Goal: Use online tool/utility: Utilize a website feature to perform a specific function

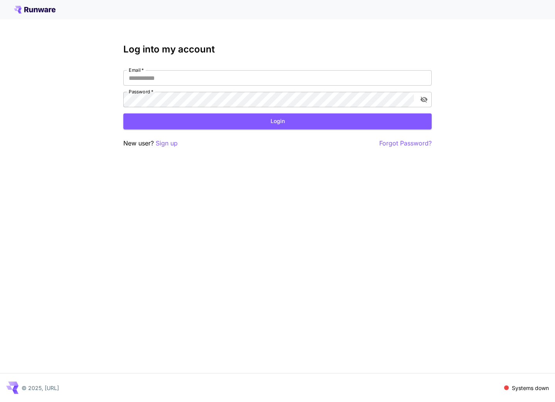
type input "**********"
click at [309, 110] on form "**********" at bounding box center [277, 99] width 308 height 59
click at [305, 124] on button "Login" at bounding box center [277, 121] width 308 height 16
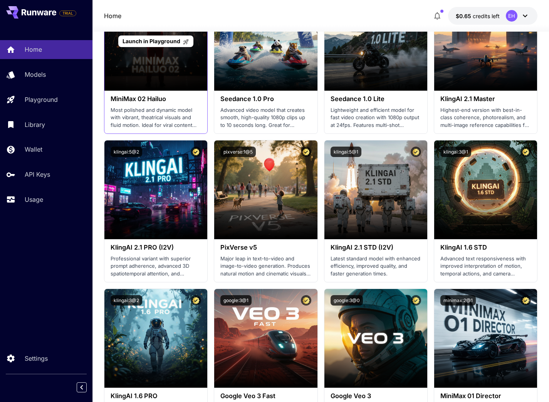
scroll to position [291, 0]
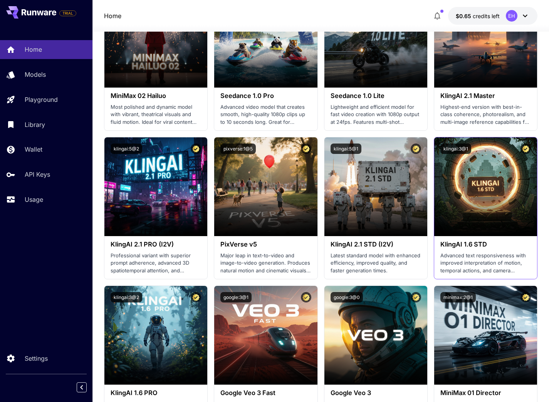
click at [434, 256] on div "KlingAI 1.6 STD Advanced text responsiveness with improved interpretation of mo…" at bounding box center [485, 257] width 103 height 43
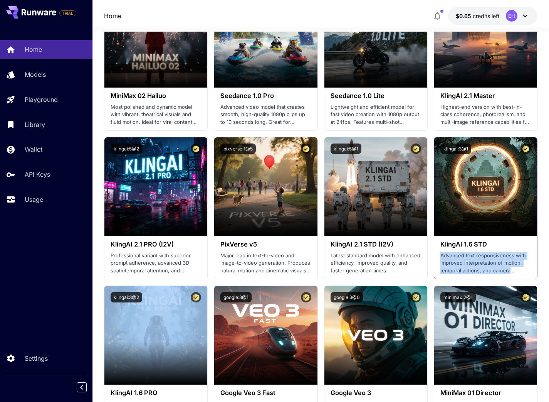
click at [434, 256] on div "KlingAI 1.6 STD Advanced text responsiveness with improved interpretation of mo…" at bounding box center [485, 257] width 103 height 43
click at [434, 265] on div "KlingAI 1.6 STD Advanced text responsiveness with improved interpretation of mo…" at bounding box center [485, 257] width 103 height 43
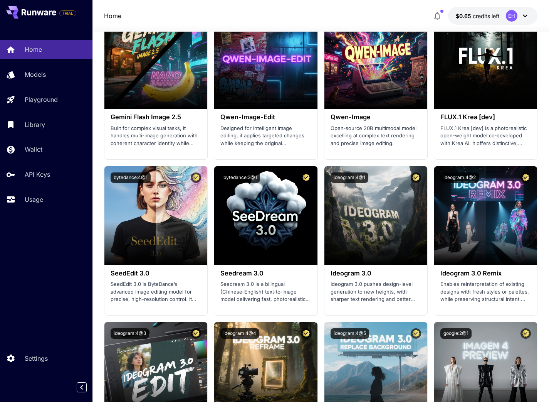
scroll to position [1104, 0]
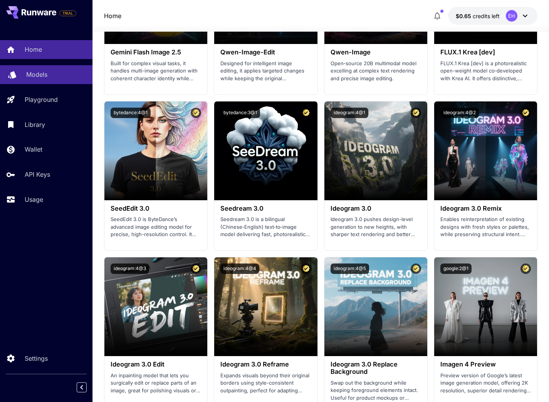
click at [37, 71] on p "Models" at bounding box center [36, 74] width 21 height 9
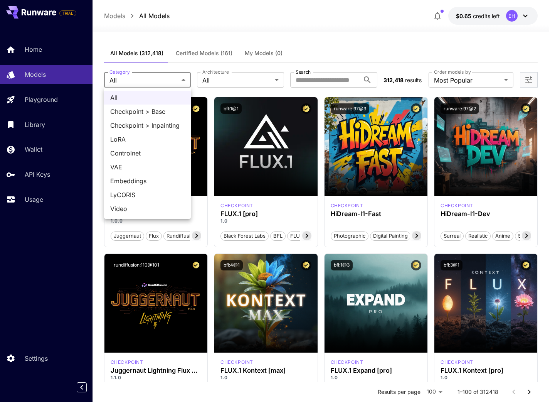
click at [224, 84] on div at bounding box center [277, 201] width 555 height 402
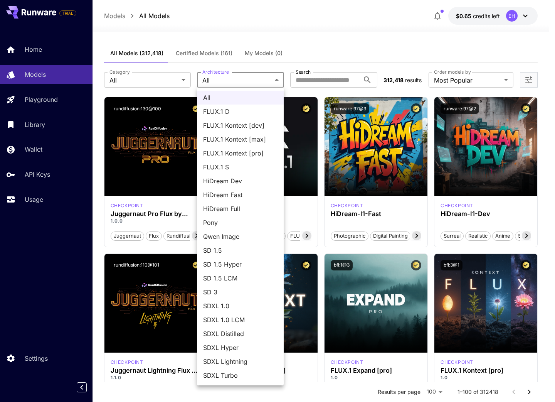
click at [224, 84] on div at bounding box center [277, 201] width 555 height 402
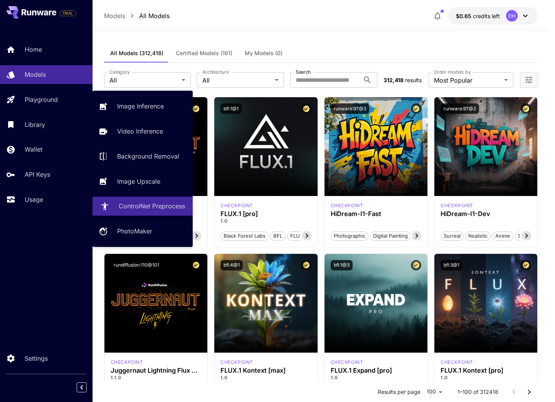
click at [154, 210] on p "ControlNet Preprocess" at bounding box center [152, 205] width 66 height 9
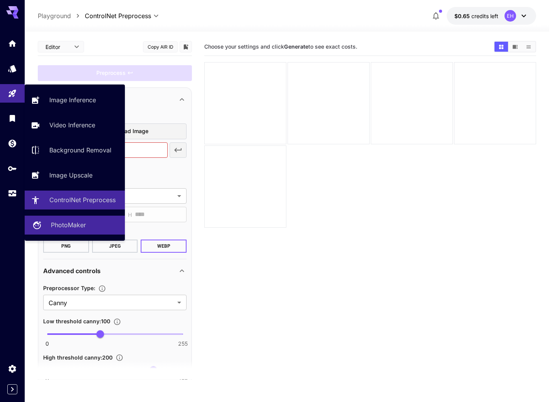
click at [72, 227] on p "PhotoMaker" at bounding box center [68, 224] width 35 height 9
type input "**********"
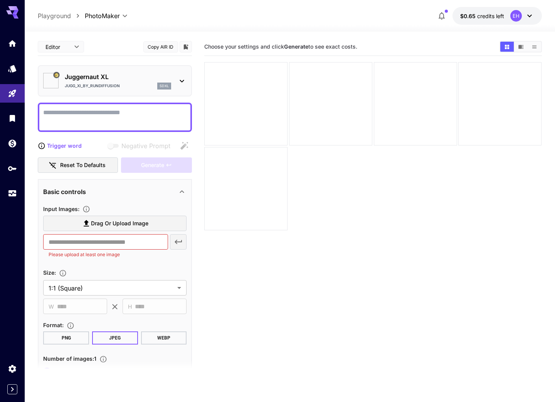
type input "*********"
type input "*******"
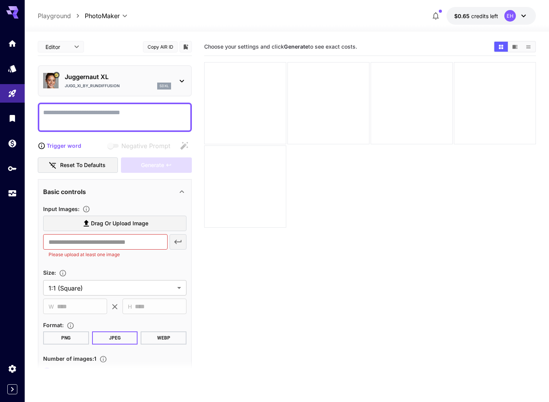
click at [110, 74] on p "Juggernaut XL" at bounding box center [118, 76] width 106 height 9
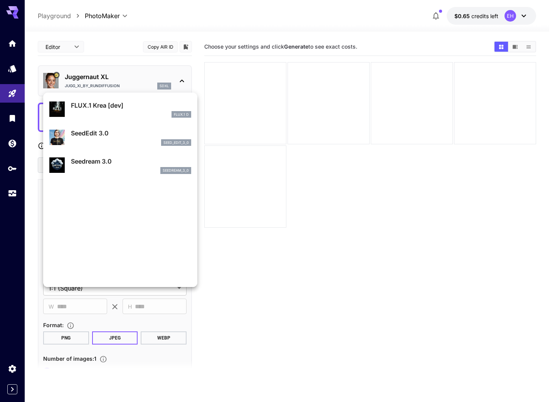
scroll to position [181, 0]
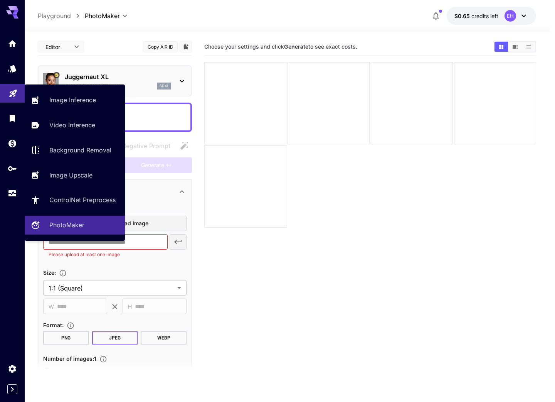
click at [17, 94] on icon "Playground" at bounding box center [12, 90] width 9 height 9
type input "**********"
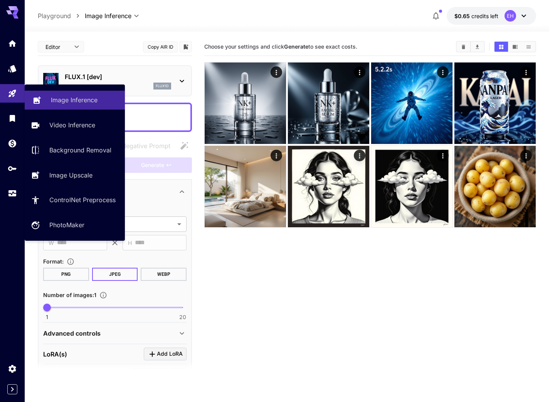
click at [66, 108] on link "Image Inference" at bounding box center [75, 100] width 100 height 19
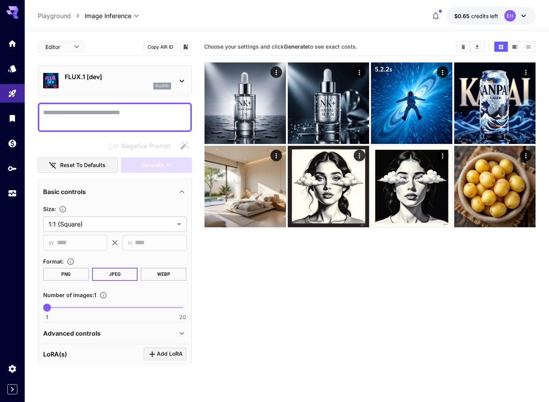
click at [129, 113] on textarea "Negative Prompt" at bounding box center [114, 117] width 143 height 18
click at [131, 84] on div "flux1d" at bounding box center [118, 85] width 106 height 7
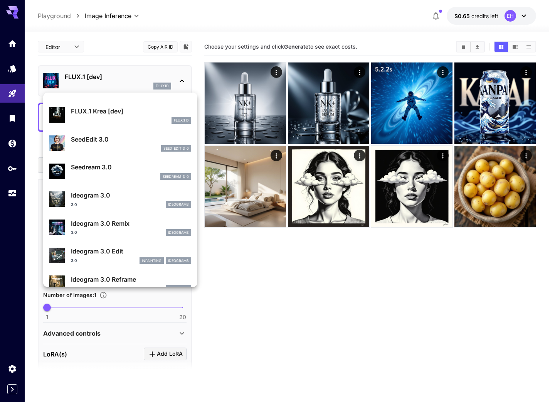
scroll to position [150, 0]
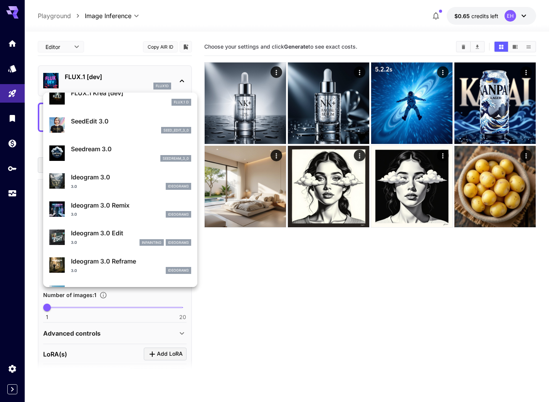
click at [75, 30] on div at bounding box center [277, 201] width 555 height 402
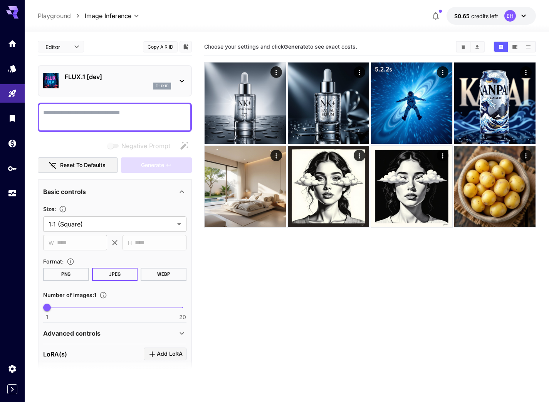
click at [59, 19] on p "Playground" at bounding box center [54, 15] width 33 height 9
click at [18, 64] on link at bounding box center [12, 68] width 25 height 19
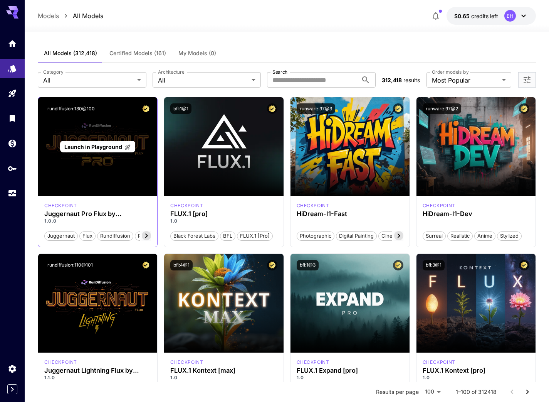
click at [118, 148] on span "Launch in Playground" at bounding box center [93, 146] width 58 height 7
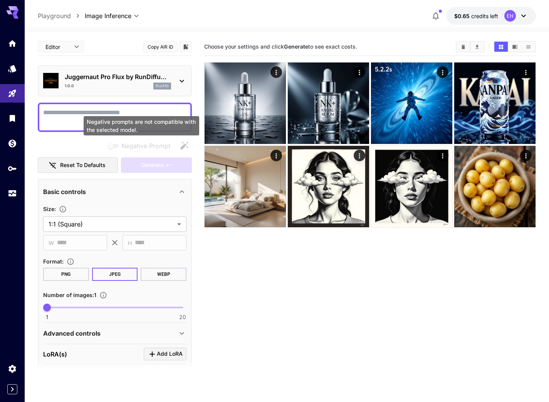
click at [98, 123] on div "Negative prompts are not compatible with the selected model." at bounding box center [142, 125] width 116 height 19
click at [71, 119] on textarea "Negative Prompt" at bounding box center [114, 117] width 143 height 18
paste textarea "**********"
type textarea "**********"
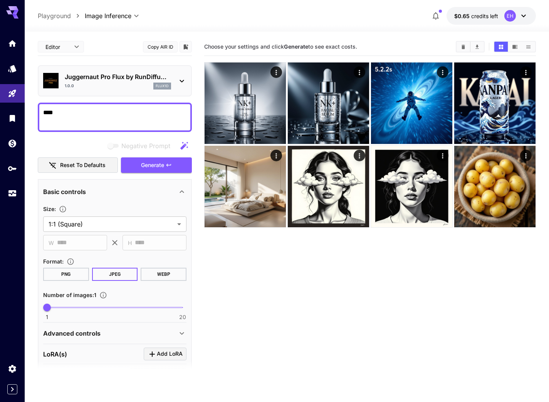
type textarea "****"
type textarea "**********"
click at [127, 160] on button "Generate" at bounding box center [156, 165] width 71 height 16
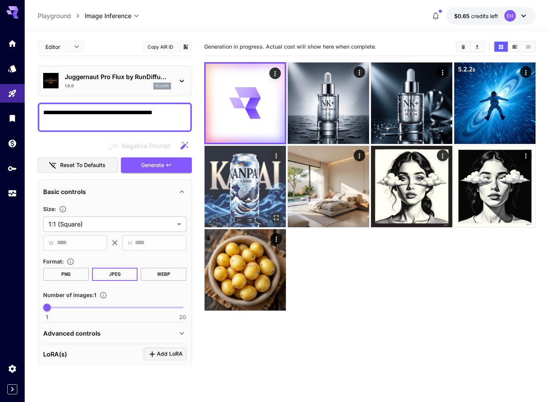
click at [251, 197] on img at bounding box center [245, 186] width 81 height 81
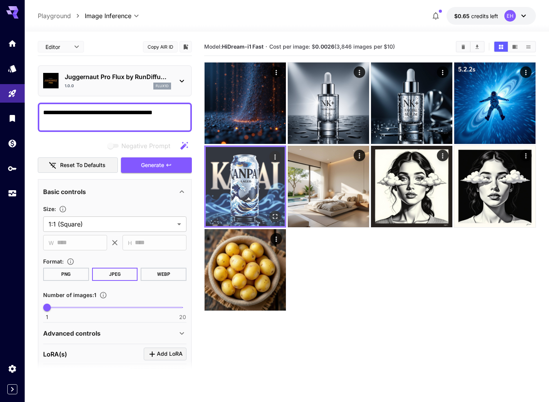
click at [251, 197] on img at bounding box center [245, 186] width 79 height 79
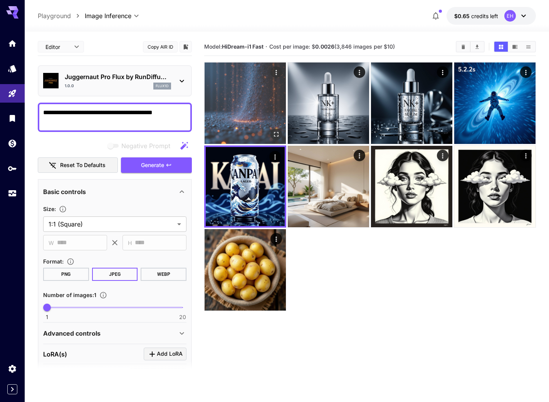
click at [255, 119] on img at bounding box center [245, 102] width 81 height 81
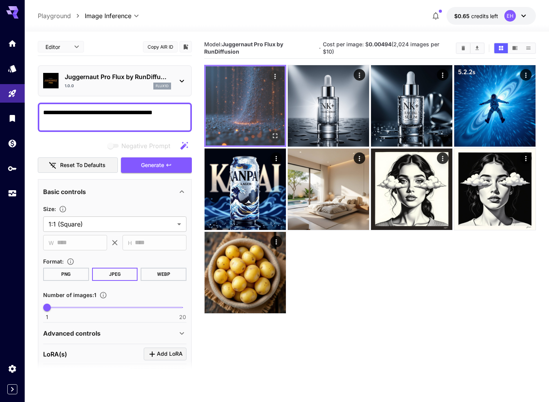
click at [280, 134] on button "Open in fullscreen" at bounding box center [275, 136] width 12 height 12
click at [266, 129] on img at bounding box center [245, 105] width 79 height 79
click at [273, 135] on icon "Open in fullscreen" at bounding box center [275, 135] width 5 height 5
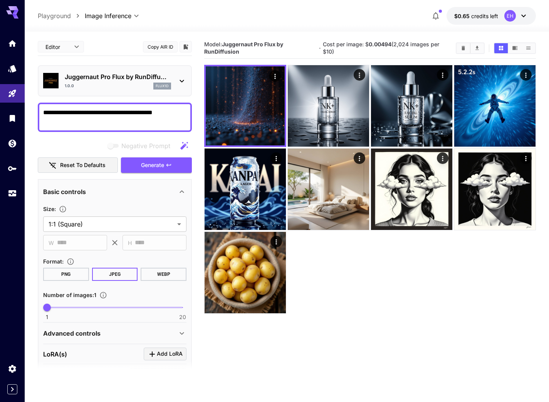
click at [127, 123] on textarea "**********" at bounding box center [114, 117] width 143 height 18
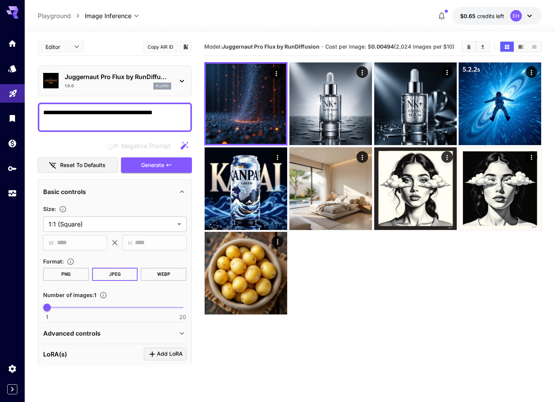
click at [22, 98] on link at bounding box center [12, 93] width 25 height 19
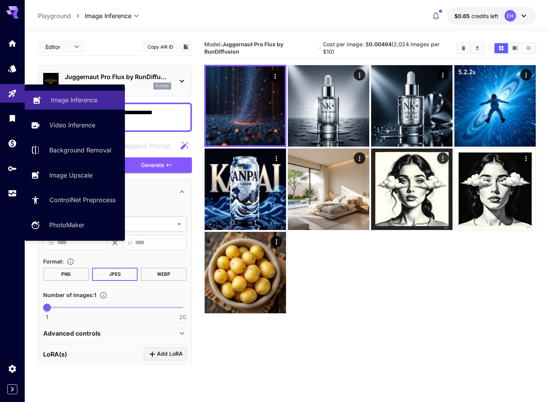
click at [49, 101] on link "Image Inference" at bounding box center [75, 100] width 100 height 19
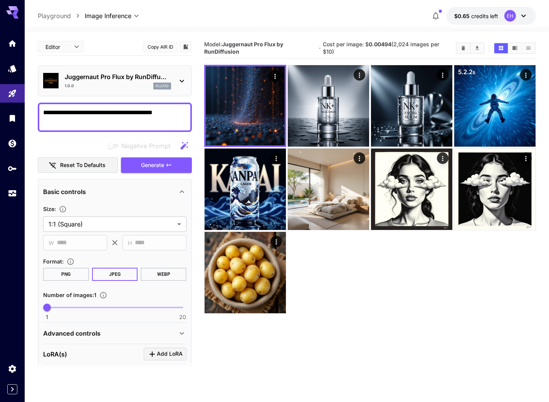
click at [45, 19] on p "Playground" at bounding box center [54, 15] width 33 height 9
click at [61, 13] on p "Playground" at bounding box center [54, 15] width 33 height 9
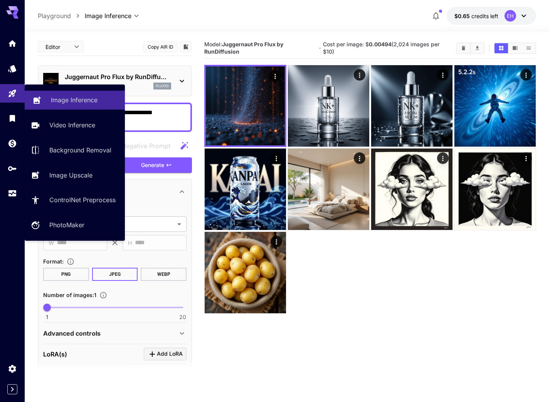
click at [51, 104] on p "Image Inference" at bounding box center [74, 99] width 47 height 9
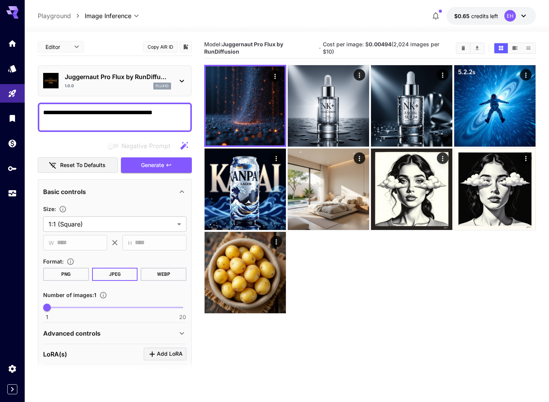
click at [145, 118] on textarea "**********" at bounding box center [114, 117] width 143 height 18
click at [68, 22] on div at bounding box center [287, 26] width 524 height 9
click at [66, 13] on p "Playground" at bounding box center [54, 15] width 33 height 9
click at [6, 18] on icon at bounding box center [12, 12] width 12 height 12
click at [9, 15] on icon at bounding box center [12, 12] width 12 height 12
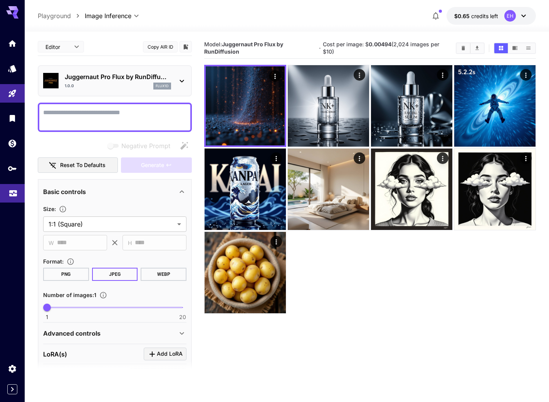
click at [16, 193] on icon "Usage" at bounding box center [12, 190] width 9 height 9
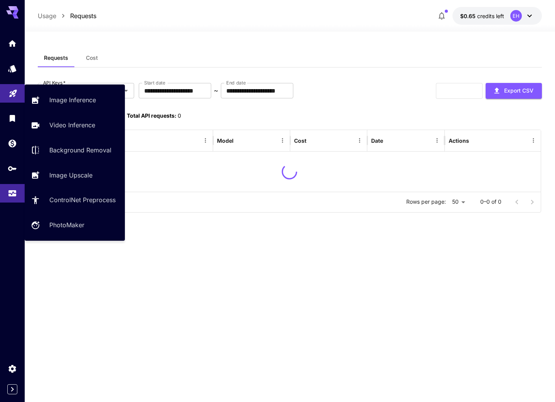
click at [20, 87] on link at bounding box center [12, 93] width 25 height 19
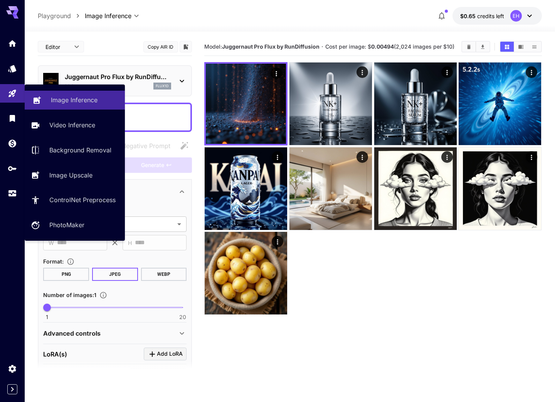
click at [52, 101] on p "Image Inference" at bounding box center [74, 99] width 47 height 9
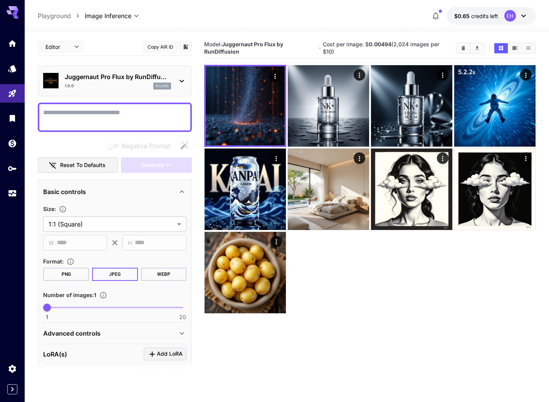
click at [131, 121] on textarea "Negative Prompt" at bounding box center [114, 117] width 143 height 18
paste textarea "**********"
type textarea "**********"
click at [130, 92] on div "Juggernaut Pro Flux by RunDiffu... 1.0.0 flux1d" at bounding box center [115, 80] width 154 height 31
click at [144, 87] on div "1.0.0 flux1d" at bounding box center [118, 85] width 106 height 7
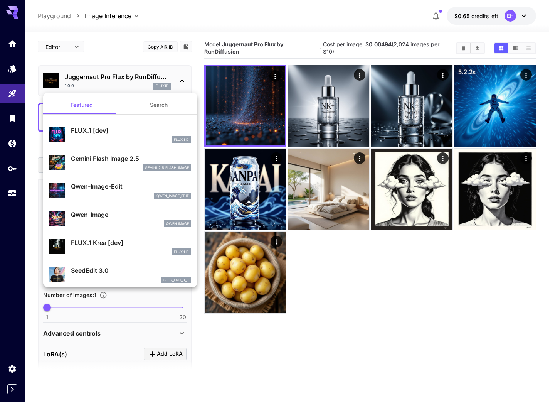
click at [116, 166] on div "gemini_2_5_flash_image" at bounding box center [131, 167] width 120 height 7
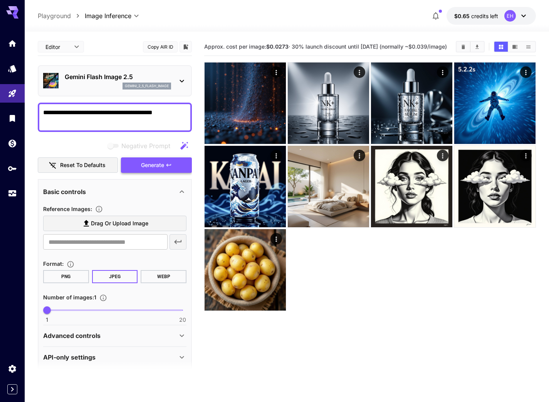
click at [133, 163] on button "Generate" at bounding box center [156, 165] width 71 height 16
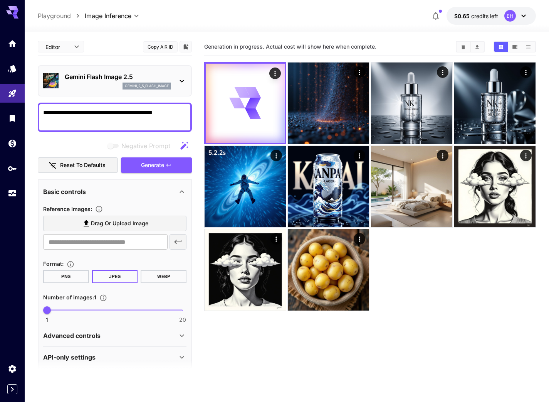
click at [139, 91] on div "Gemini Flash Image 2.5 gemini_2_5_flash_image" at bounding box center [114, 81] width 143 height 24
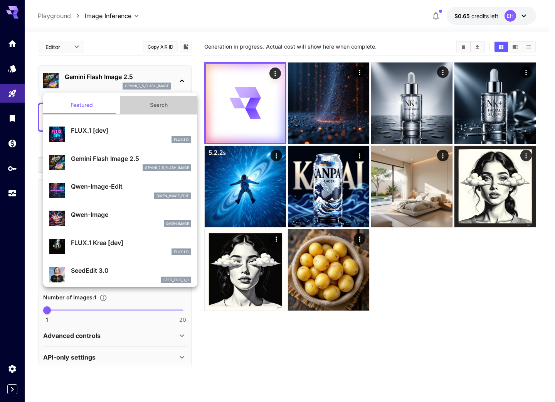
click at [166, 113] on button "Search" at bounding box center [158, 105] width 77 height 18
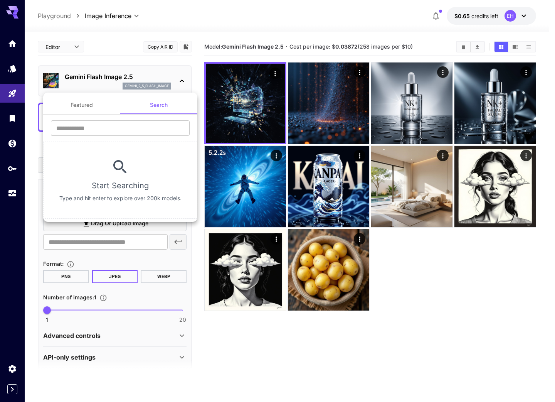
click at [100, 115] on section "​ Start Searching Type and hit enter to explore over 200k models." at bounding box center [120, 166] width 154 height 104
click at [97, 108] on button "Featured" at bounding box center [81, 105] width 77 height 18
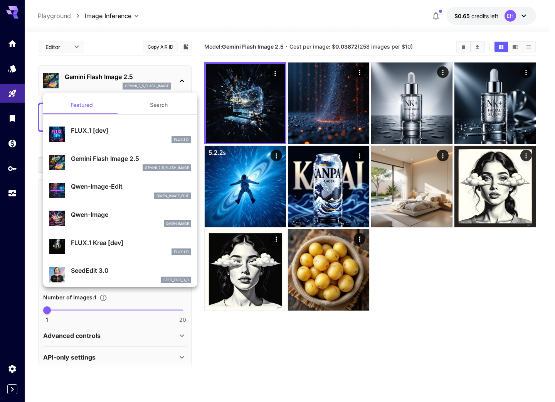
click at [241, 116] on div at bounding box center [277, 201] width 555 height 402
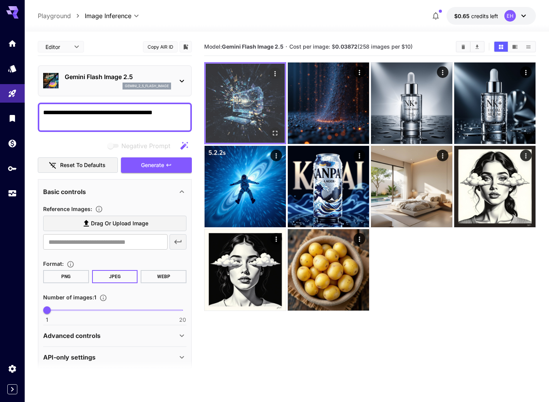
click at [239, 116] on img at bounding box center [245, 103] width 79 height 79
click at [273, 134] on icon "Open in fullscreen" at bounding box center [275, 133] width 8 height 8
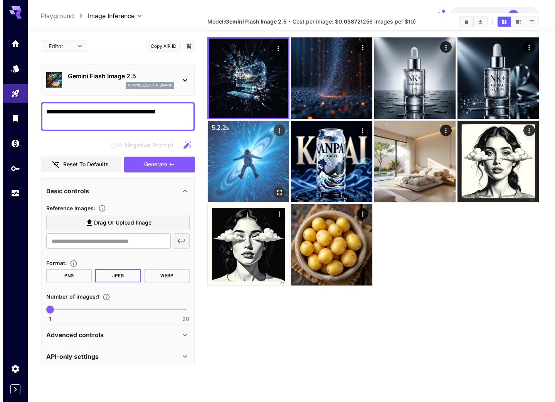
scroll to position [32, 0]
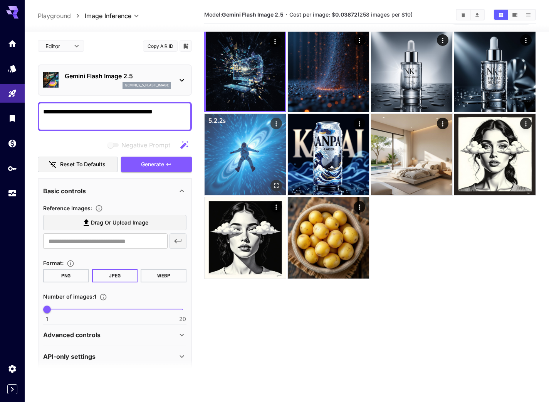
click at [242, 169] on img at bounding box center [245, 154] width 81 height 81
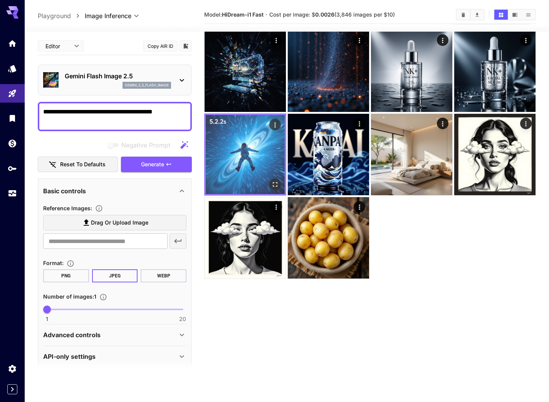
click at [242, 169] on img at bounding box center [245, 154] width 79 height 79
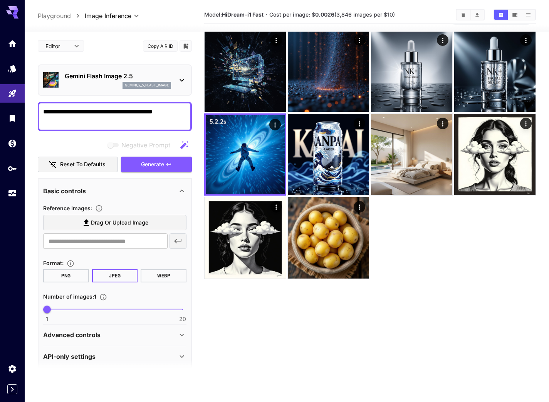
click at [447, 279] on section "Model: HiDream-i1 Fast · Cost per image: $ 0.0026 (3,846 images per $10)" at bounding box center [370, 207] width 332 height 402
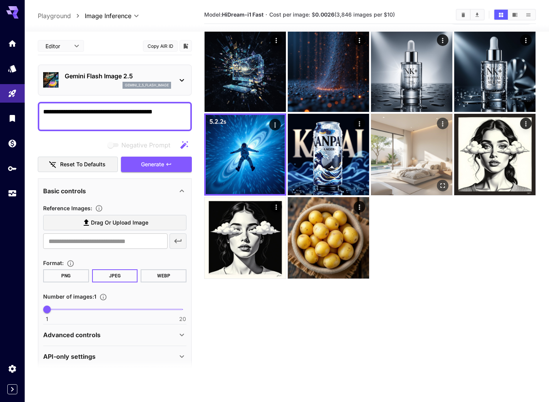
click at [438, 185] on button "Open in fullscreen" at bounding box center [443, 186] width 12 height 12
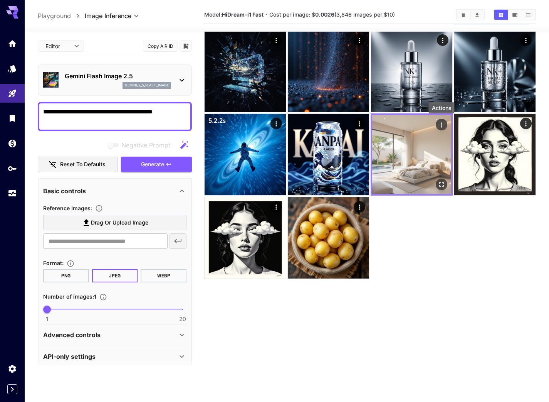
click at [439, 129] on icon "Actions" at bounding box center [442, 125] width 8 height 8
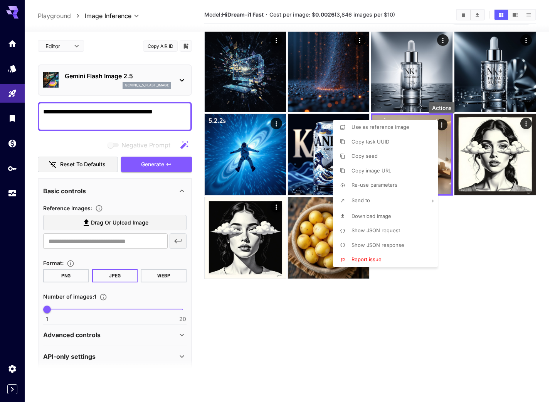
click at [412, 129] on li "Use as reference image" at bounding box center [387, 127] width 109 height 15
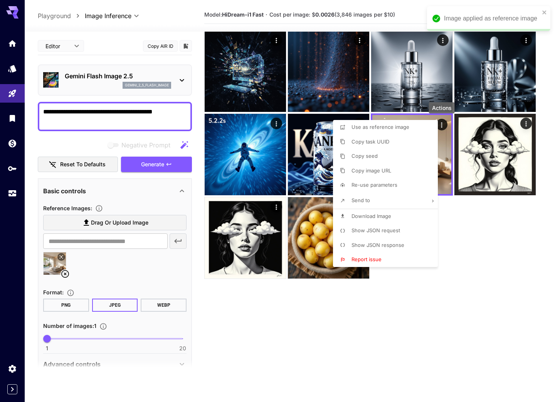
click at [110, 118] on div at bounding box center [277, 201] width 555 height 402
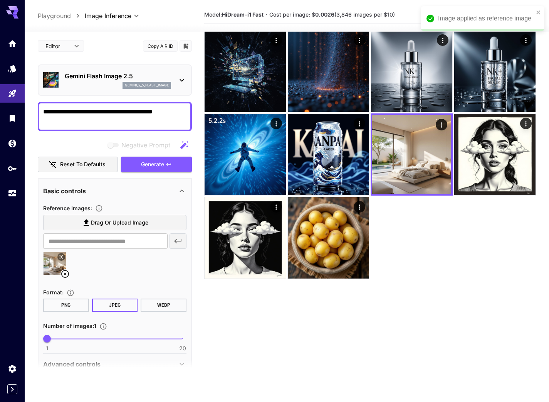
click at [109, 83] on div "gemini_2_5_flash_image" at bounding box center [118, 85] width 106 height 7
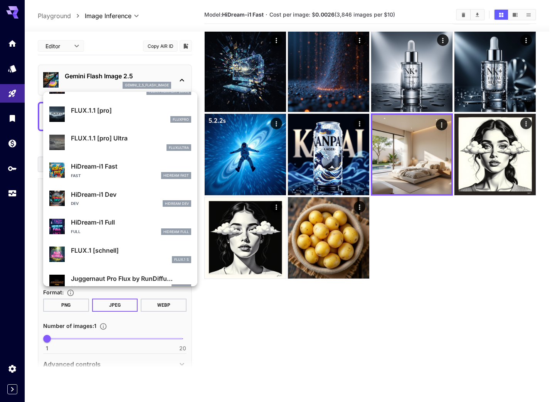
scroll to position [559, 0]
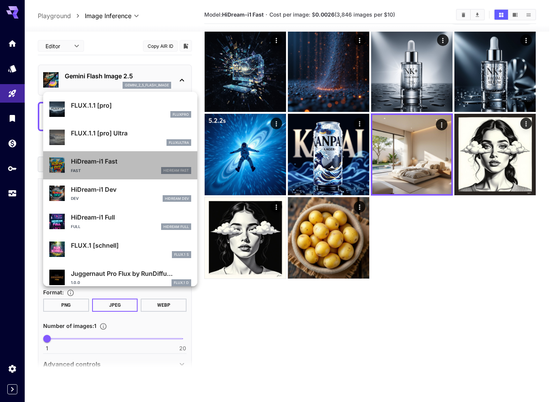
click at [122, 162] on p "HiDream-i1 Fast" at bounding box center [131, 160] width 120 height 9
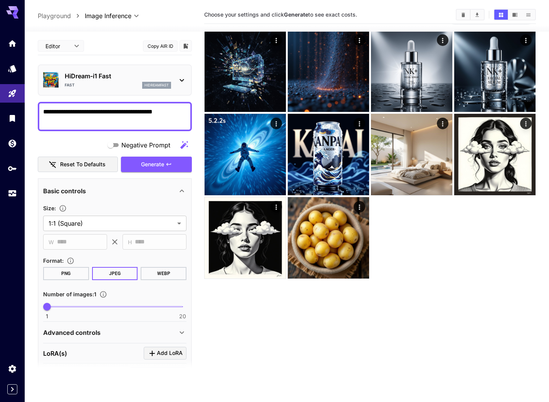
click at [140, 114] on textarea "**********" at bounding box center [114, 116] width 143 height 18
click at [153, 272] on button "WEBP" at bounding box center [164, 273] width 46 height 13
type input "*"
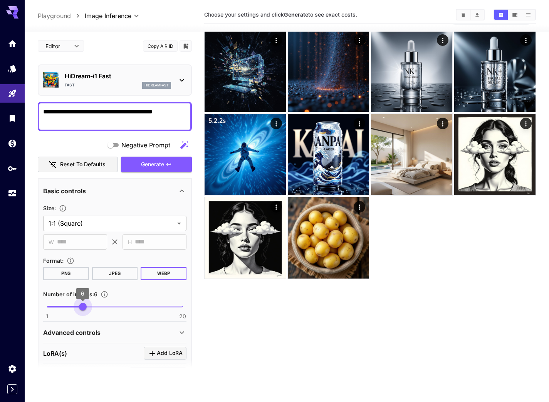
drag, startPoint x: 110, startPoint y: 306, endPoint x: 76, endPoint y: 304, distance: 34.0
click at [76, 304] on span "1 20 6" at bounding box center [115, 307] width 136 height 12
click at [94, 110] on textarea "**********" at bounding box center [114, 116] width 143 height 18
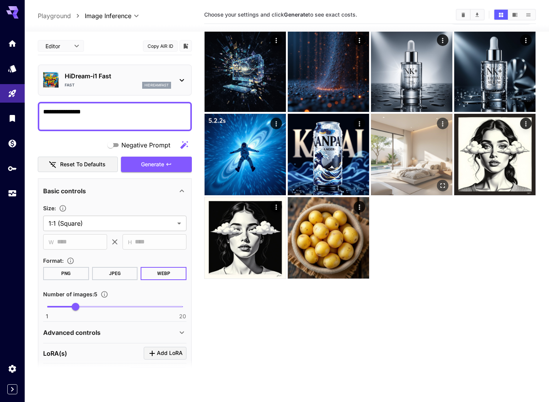
type textarea "**********"
click at [444, 123] on icon "Actions" at bounding box center [443, 124] width 8 height 8
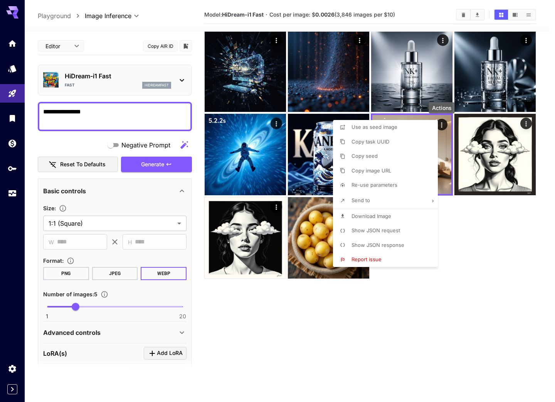
click at [404, 128] on li "Use as seed image" at bounding box center [387, 127] width 109 height 15
type input "**********"
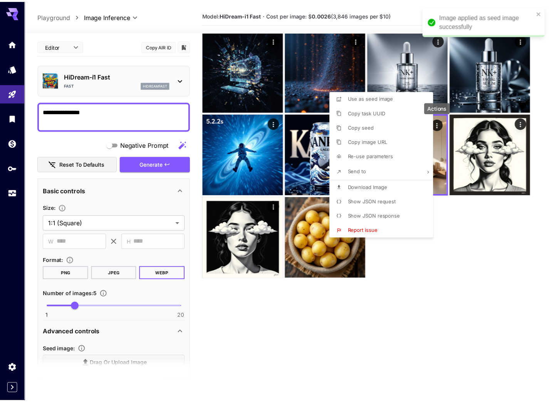
scroll to position [87, 0]
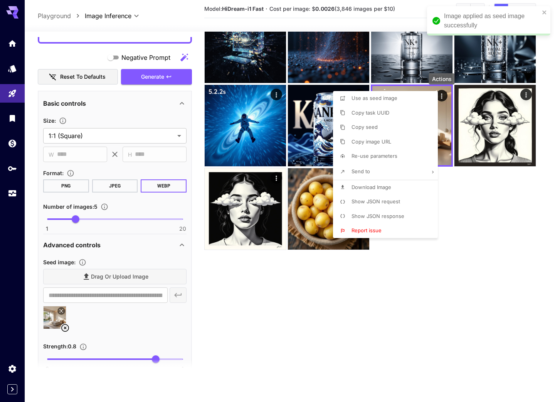
click at [150, 74] on div at bounding box center [277, 201] width 555 height 402
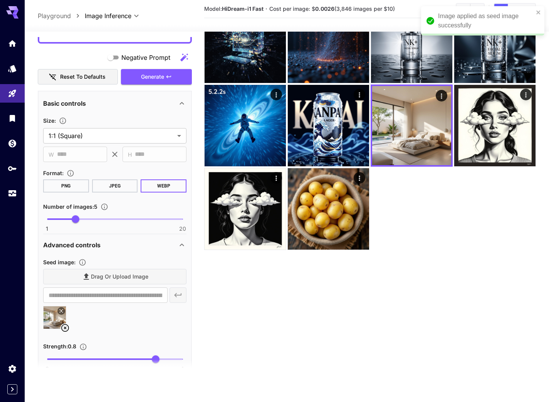
click at [150, 75] on span "Generate" at bounding box center [152, 77] width 23 height 10
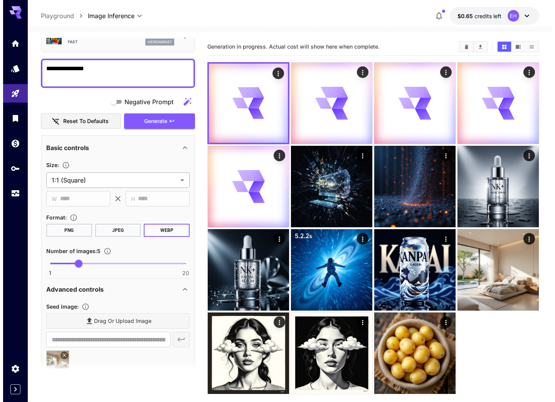
scroll to position [0, 0]
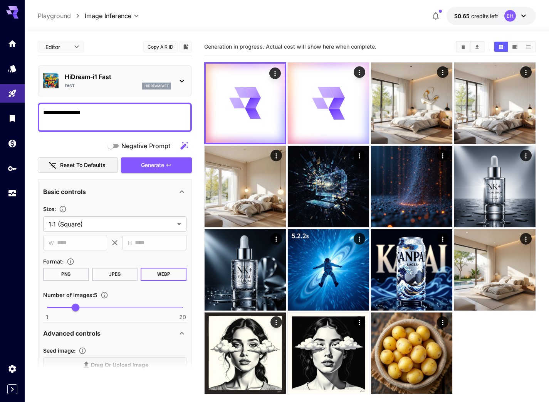
click at [294, 46] on span "Generation in progress. Actual cost will show here when complete." at bounding box center [290, 46] width 172 height 7
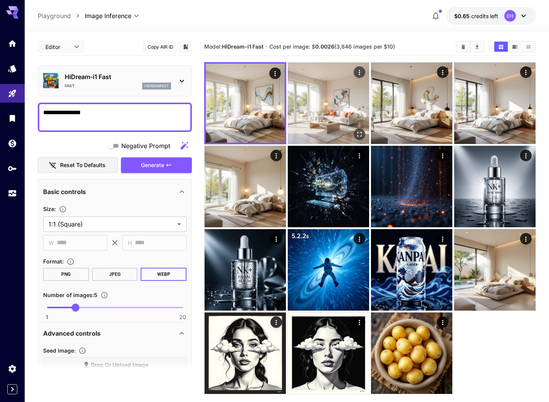
click at [353, 96] on img at bounding box center [328, 102] width 81 height 81
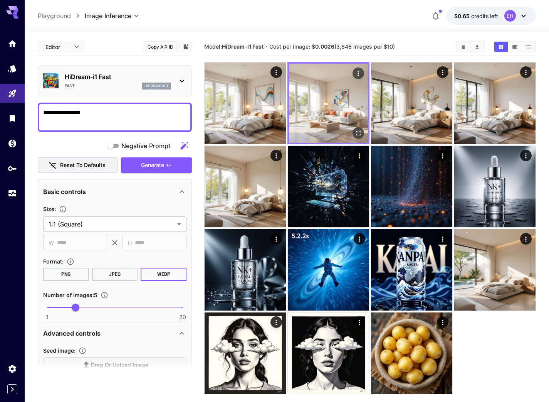
click at [353, 96] on img at bounding box center [328, 103] width 79 height 79
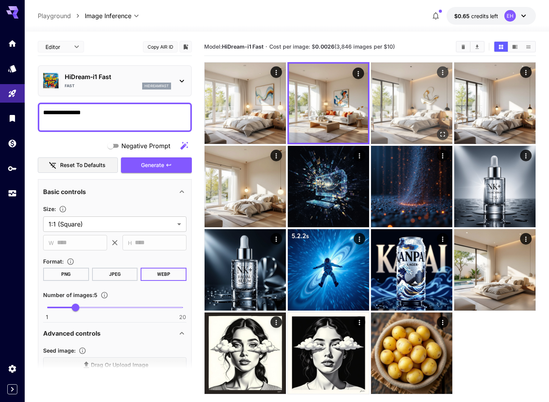
click at [430, 96] on img at bounding box center [411, 102] width 81 height 81
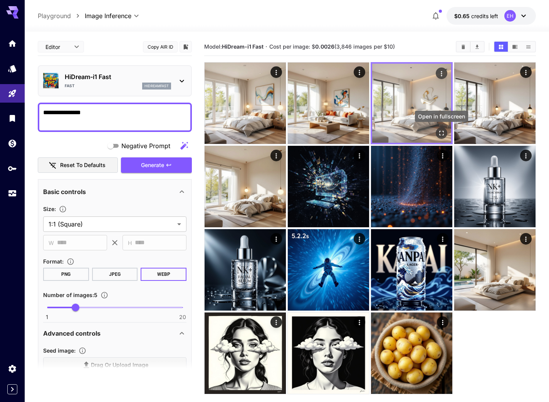
click at [438, 131] on icon "Open in fullscreen" at bounding box center [442, 133] width 8 height 8
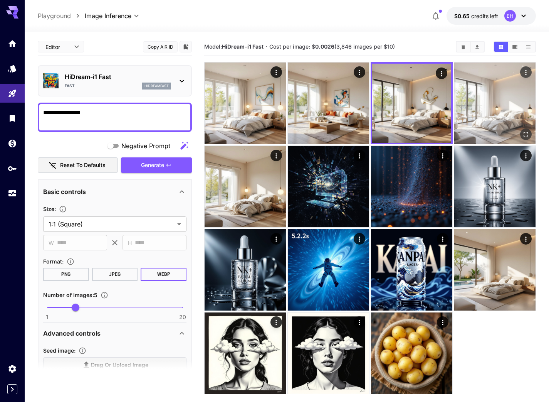
click at [522, 133] on icon "Open in fullscreen" at bounding box center [526, 134] width 8 height 8
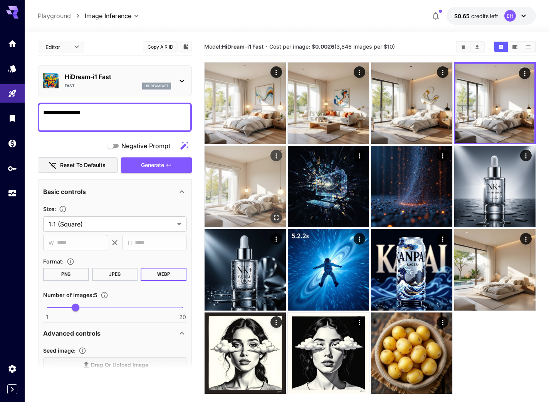
click at [271, 212] on div "Open in fullscreen" at bounding box center [277, 218] width 12 height 12
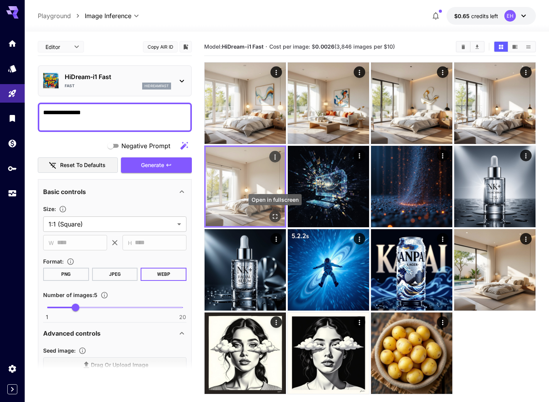
click at [271, 212] on button "Open in fullscreen" at bounding box center [275, 216] width 12 height 12
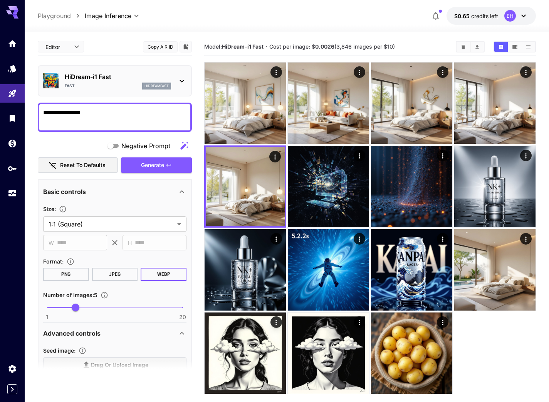
click at [98, 80] on p "HiDream-i1 Fast" at bounding box center [118, 76] width 106 height 9
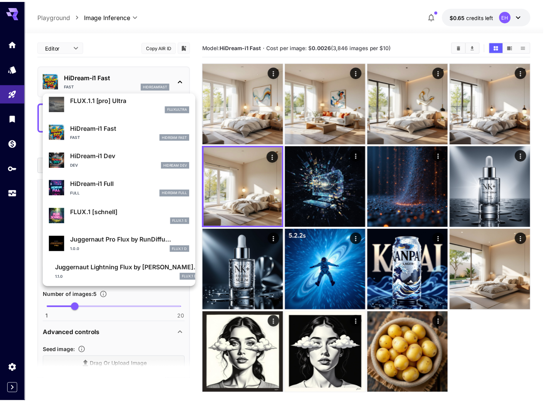
scroll to position [595, 0]
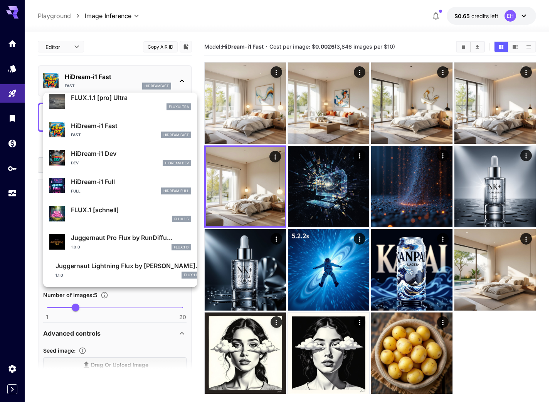
click at [131, 194] on div "Full HiDream Full" at bounding box center [131, 190] width 120 height 7
type input "**"
type input "***"
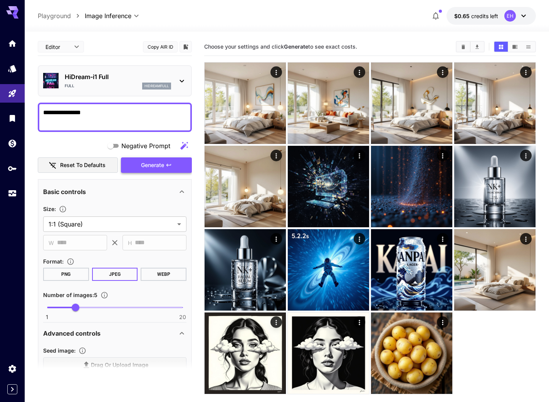
click at [163, 165] on span "Generate" at bounding box center [152, 165] width 23 height 10
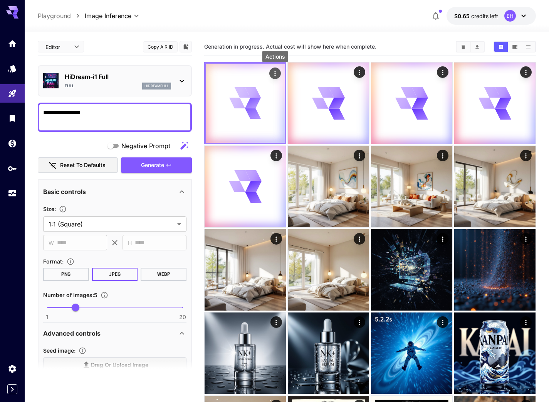
click at [279, 75] on icon "Actions" at bounding box center [275, 74] width 8 height 8
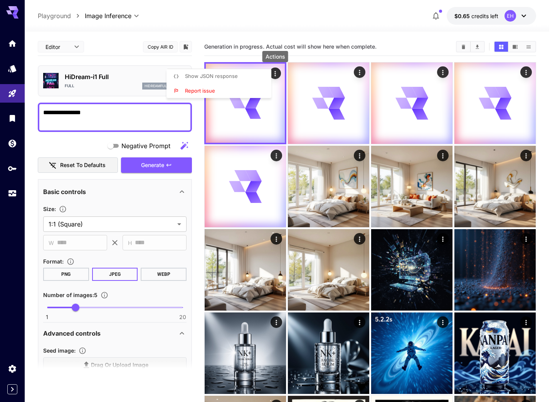
click at [277, 74] on div at bounding box center [277, 201] width 555 height 402
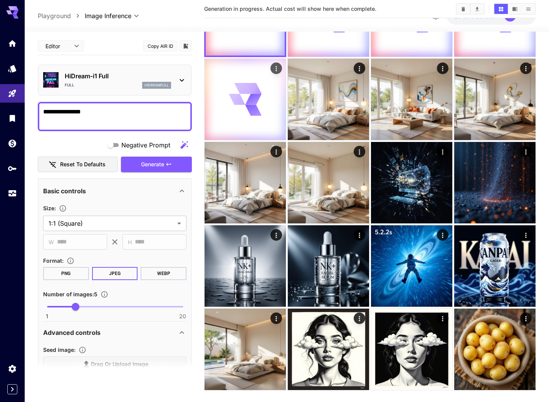
scroll to position [99, 0]
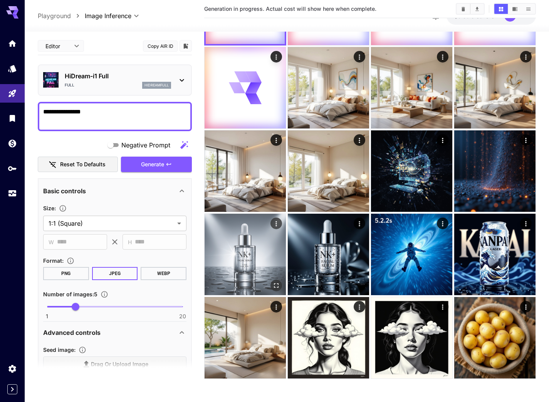
click at [245, 264] on img at bounding box center [245, 253] width 81 height 81
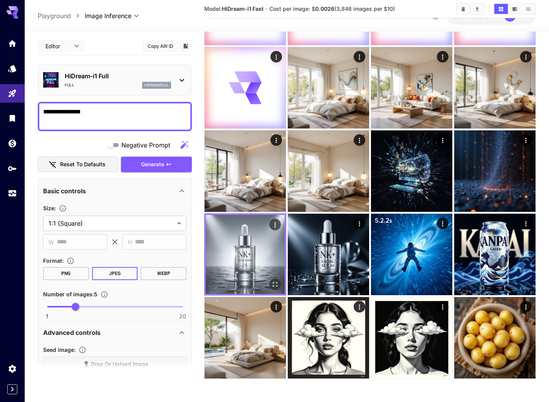
click at [245, 264] on img at bounding box center [245, 254] width 79 height 79
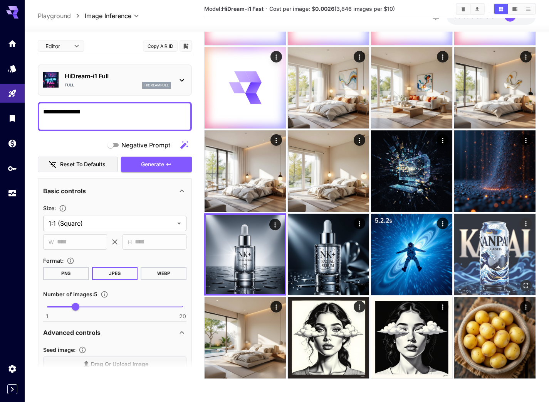
click at [524, 284] on icon "Open in fullscreen" at bounding box center [526, 285] width 8 height 8
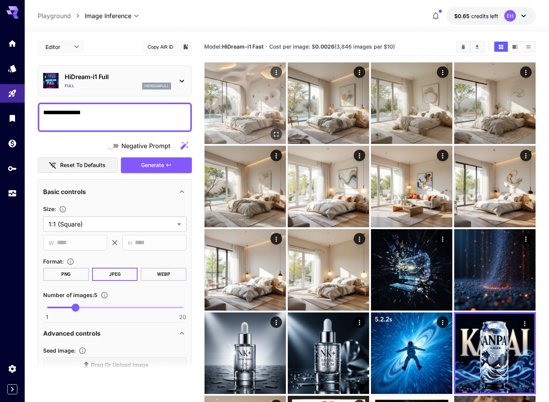
click at [266, 120] on img at bounding box center [245, 102] width 81 height 81
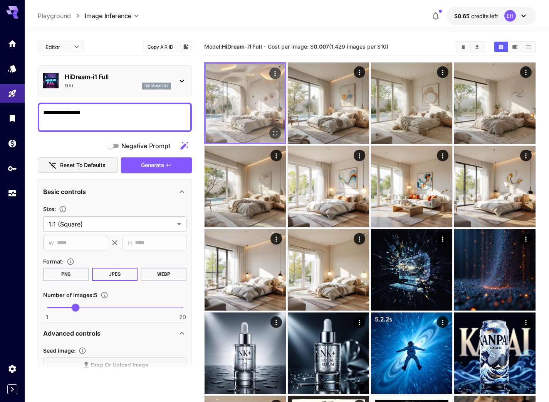
click at [266, 120] on img at bounding box center [245, 103] width 79 height 79
click at [277, 141] on img at bounding box center [245, 103] width 79 height 79
click at [276, 132] on icon "Open in fullscreen" at bounding box center [275, 133] width 8 height 8
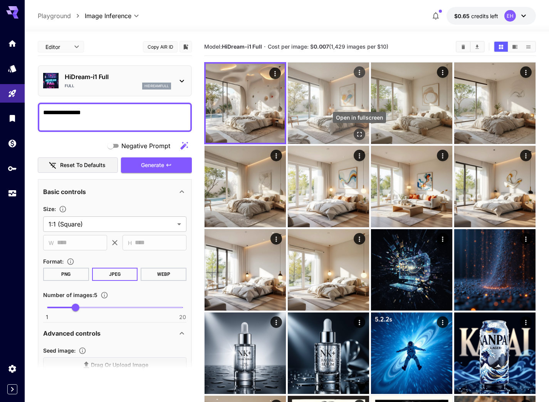
click at [363, 128] on div "Open in fullscreen" at bounding box center [359, 119] width 55 height 17
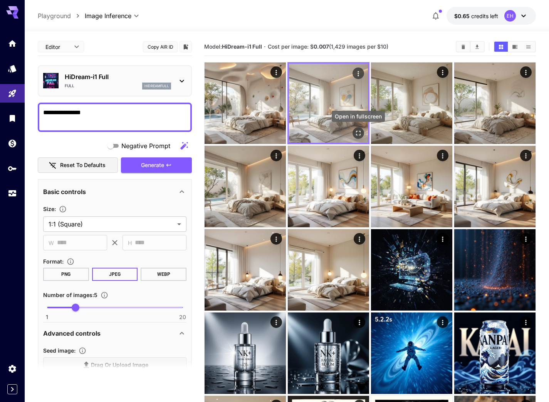
click at [363, 132] on button "Open in fullscreen" at bounding box center [359, 133] width 12 height 12
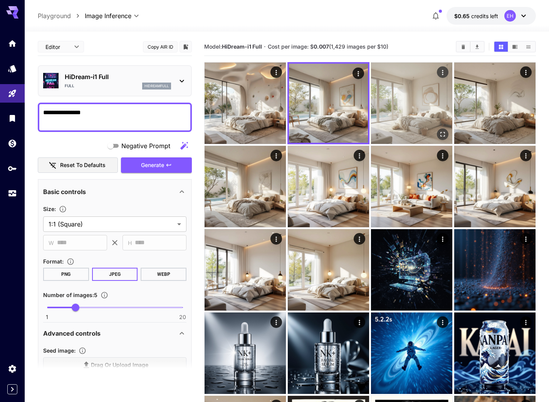
click at [441, 134] on icon "Open in fullscreen" at bounding box center [443, 134] width 8 height 8
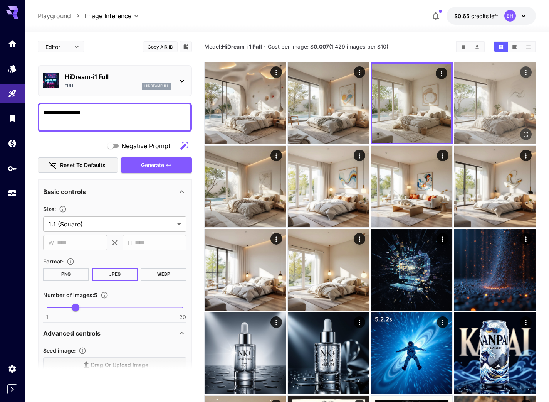
click at [524, 141] on img at bounding box center [494, 102] width 81 height 81
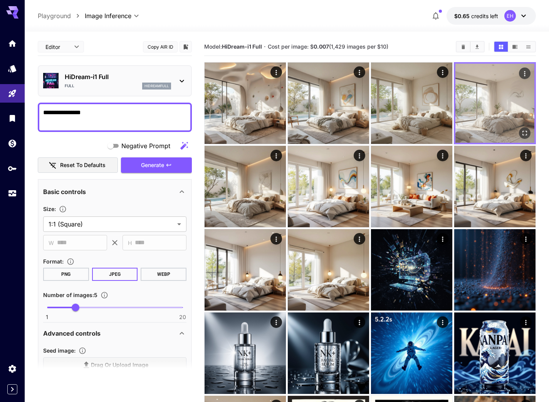
click at [524, 141] on img at bounding box center [494, 103] width 79 height 79
click at [525, 136] on button "Open in fullscreen" at bounding box center [525, 133] width 12 height 12
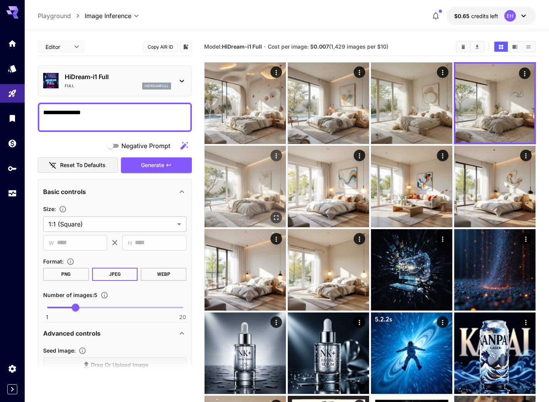
click at [276, 216] on icon "Open in fullscreen" at bounding box center [276, 217] width 8 height 8
